Goal: Task Accomplishment & Management: Manage account settings

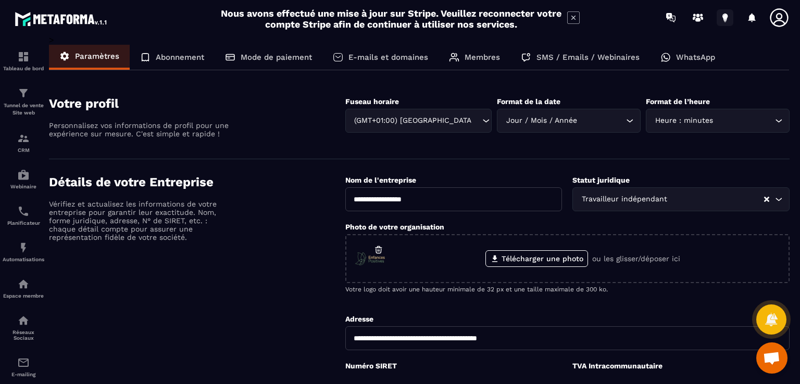
click at [725, 18] on icon at bounding box center [725, 16] width 5 height 7
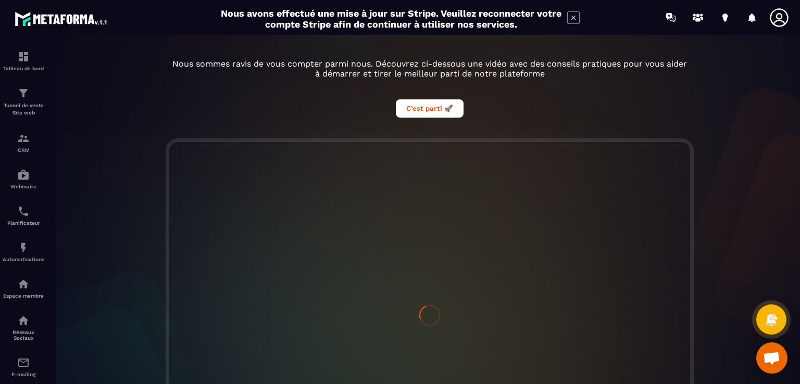
scroll to position [76, 0]
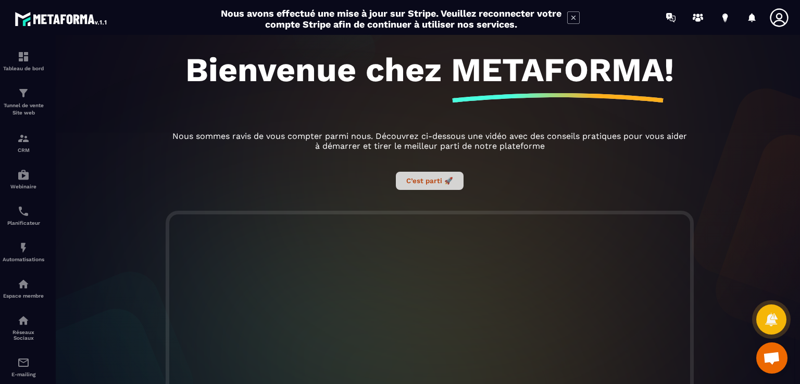
click at [419, 185] on button "C’est parti 🚀" at bounding box center [430, 181] width 68 height 18
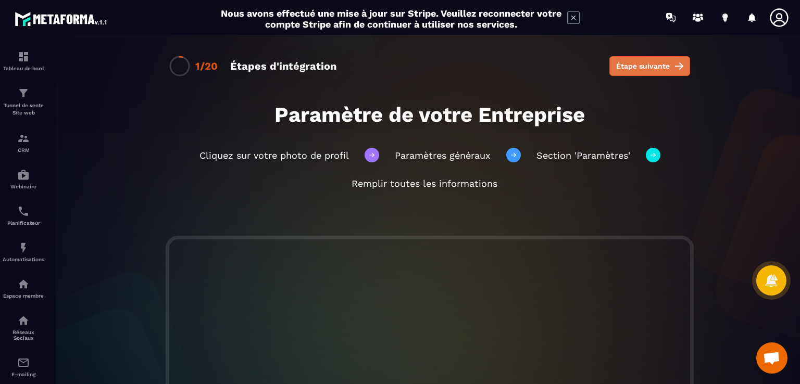
click at [627, 65] on span "Étape suivante" at bounding box center [643, 66] width 54 height 10
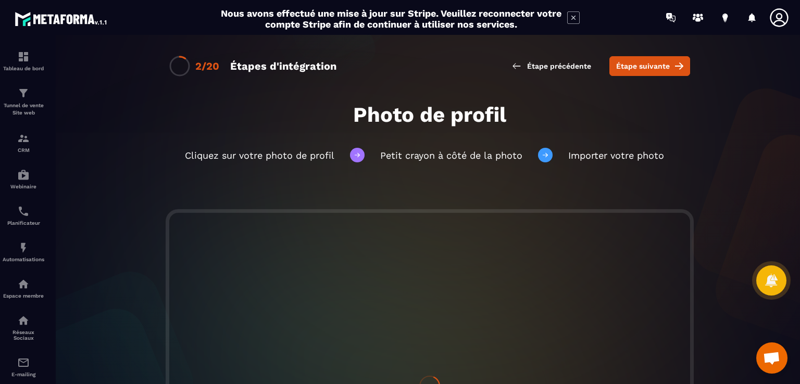
scroll to position [104, 0]
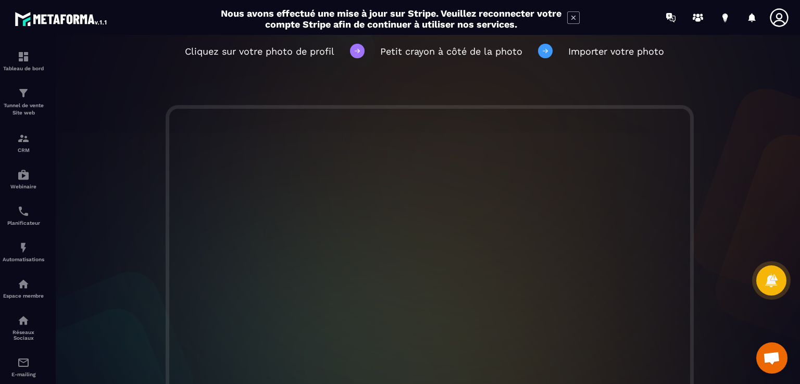
click at [774, 17] on icon at bounding box center [779, 17] width 21 height 21
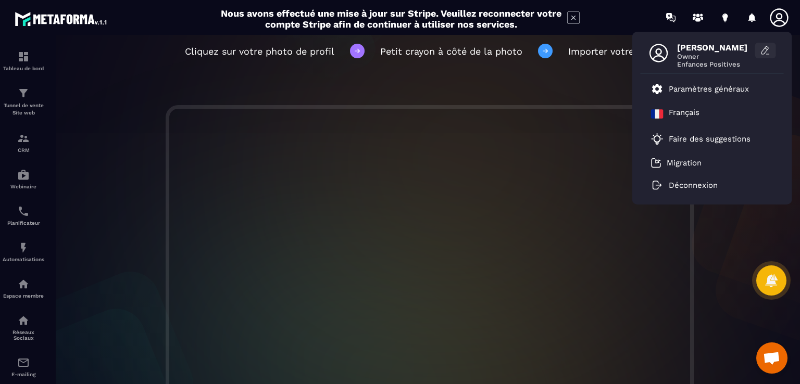
click at [764, 51] on icon at bounding box center [766, 50] width 10 height 10
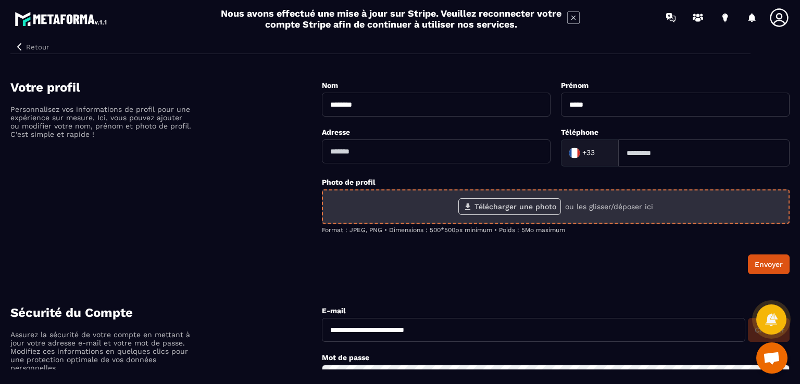
click at [498, 205] on label "Télécharger une photo" at bounding box center [509, 206] width 103 height 17
click at [0, 0] on input "Télécharger une photo" at bounding box center [0, 0] width 0 height 0
